Goal: Information Seeking & Learning: Check status

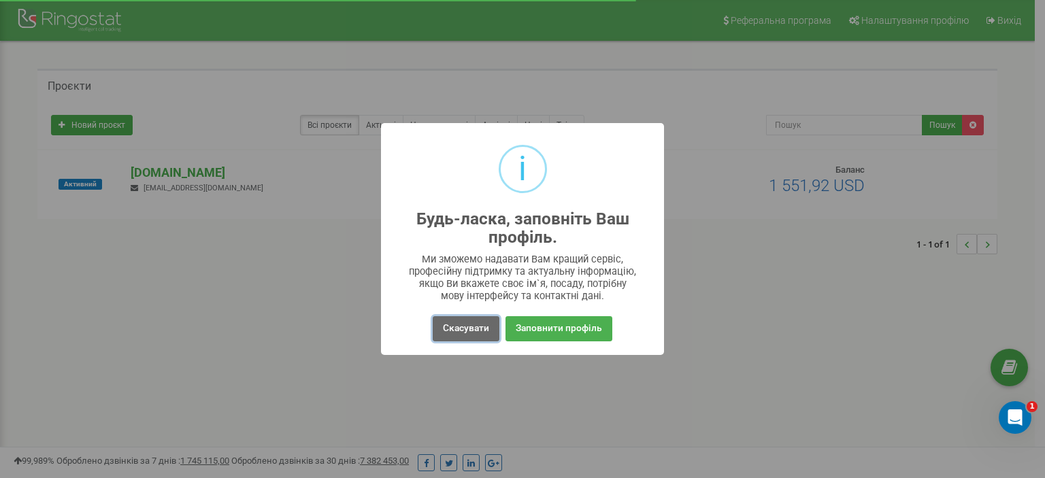
click at [472, 326] on button "Скасувати" at bounding box center [466, 329] width 67 height 25
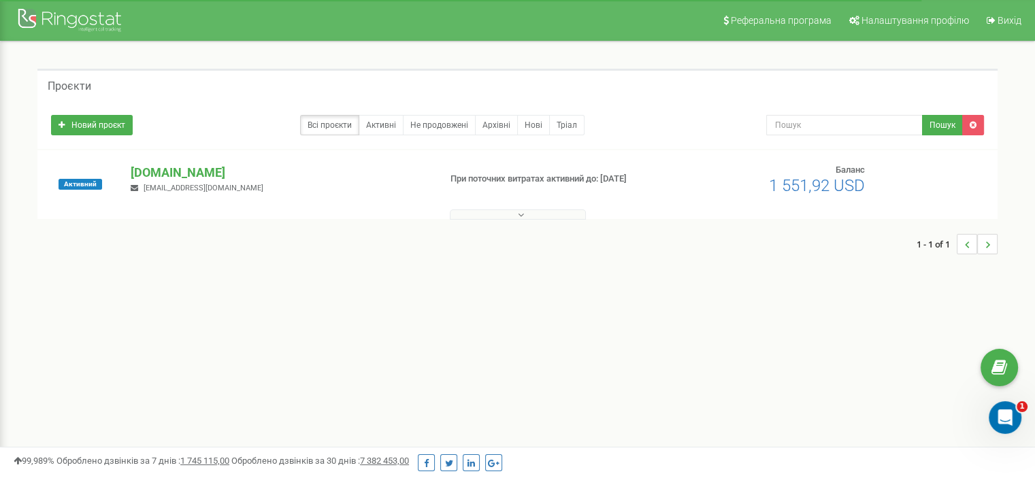
click at [523, 212] on button at bounding box center [518, 215] width 136 height 10
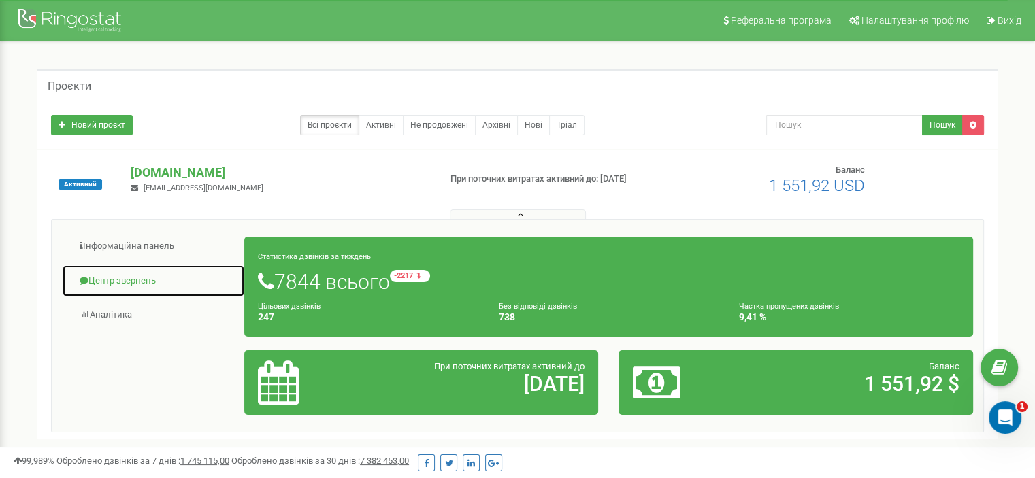
click at [119, 278] on link "Центр звернень" at bounding box center [153, 281] width 183 height 33
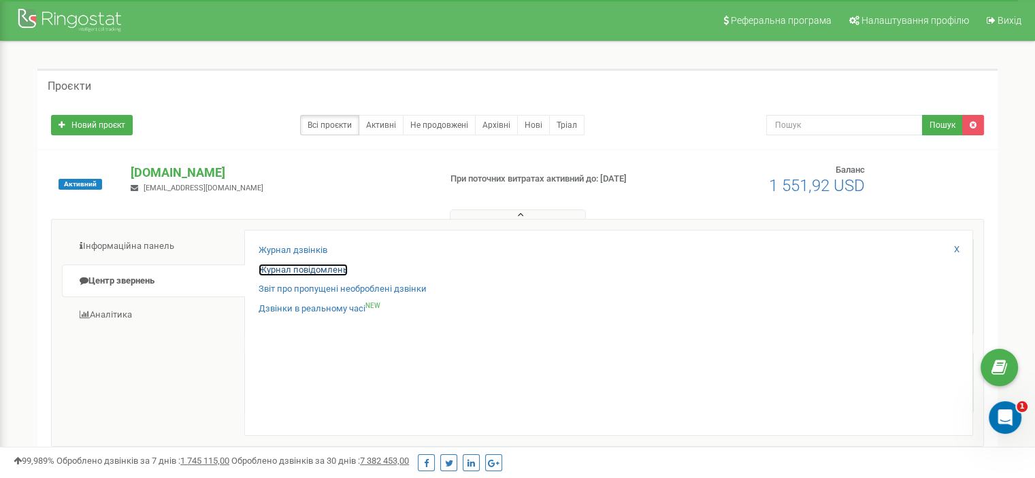
click at [278, 270] on link "Журнал повідомлень" at bounding box center [303, 270] width 89 height 13
click at [277, 253] on link "Журнал дзвінків" at bounding box center [293, 250] width 69 height 13
click at [278, 247] on link "Журнал дзвінків" at bounding box center [293, 250] width 69 height 13
click at [270, 250] on link "Журнал дзвінків" at bounding box center [293, 250] width 69 height 13
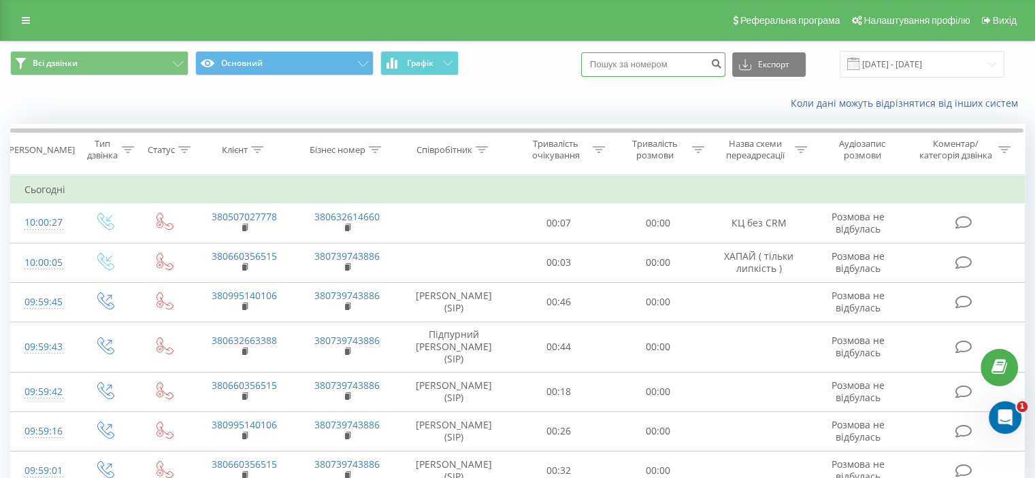
click at [658, 63] on input at bounding box center [653, 64] width 144 height 25
type input "0503097940"
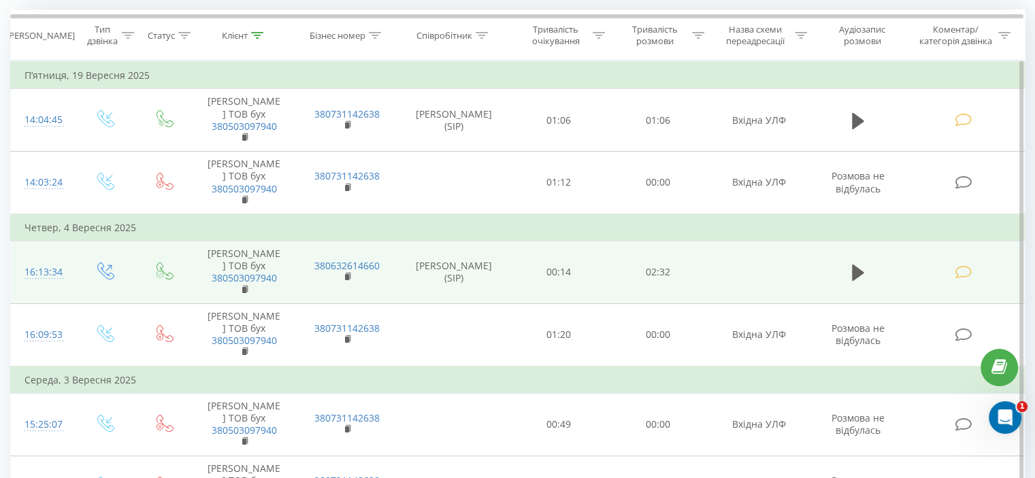
scroll to position [68, 0]
